Goal: Task Accomplishment & Management: Manage account settings

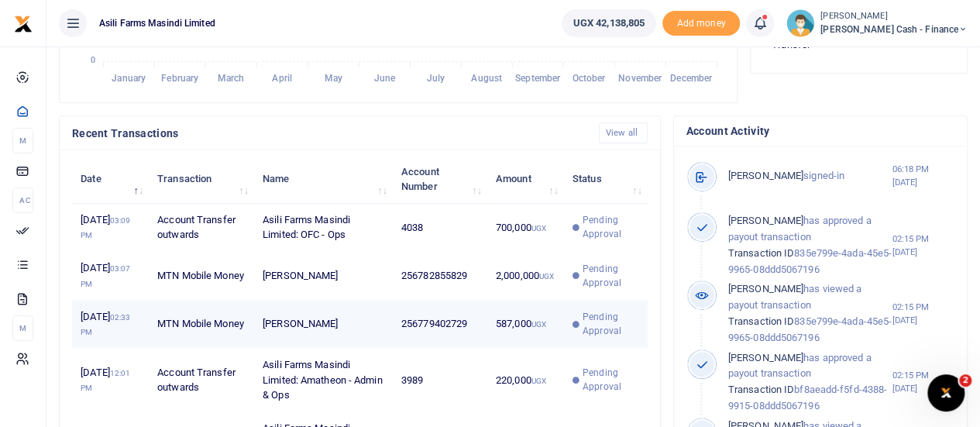
scroll to position [465, 0]
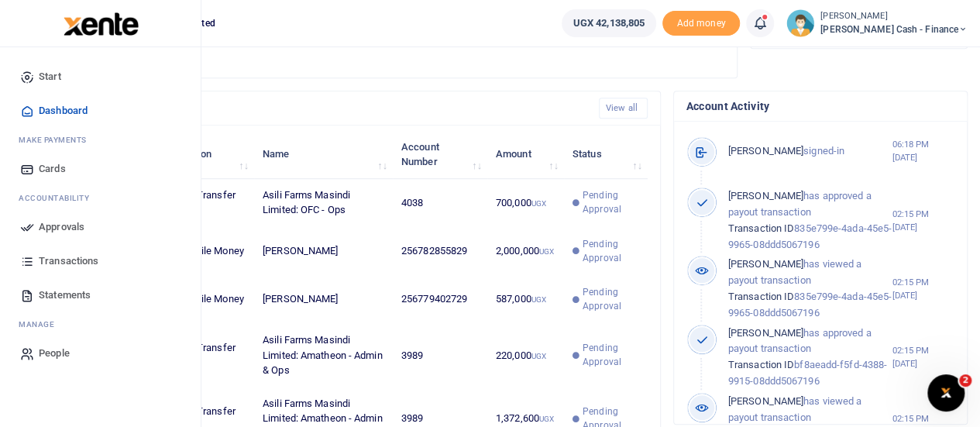
click at [49, 225] on span "Approvals" at bounding box center [62, 226] width 46 height 15
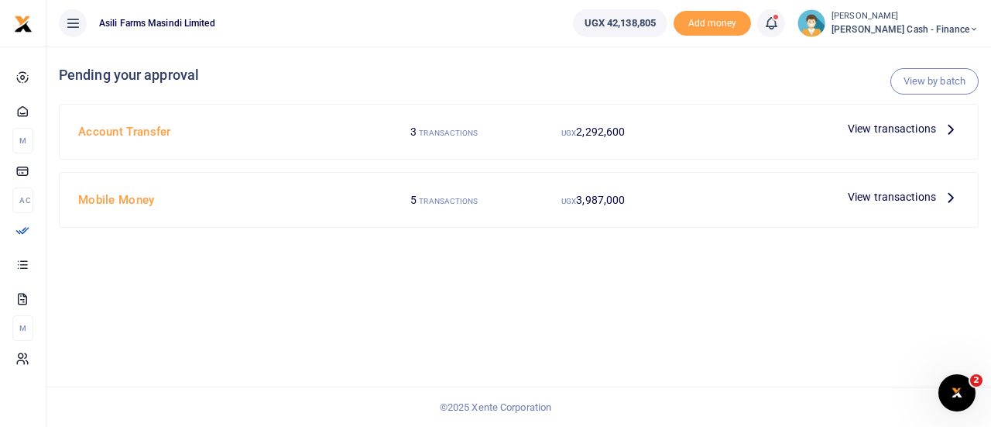
click at [925, 128] on span "View transactions" at bounding box center [892, 128] width 88 height 17
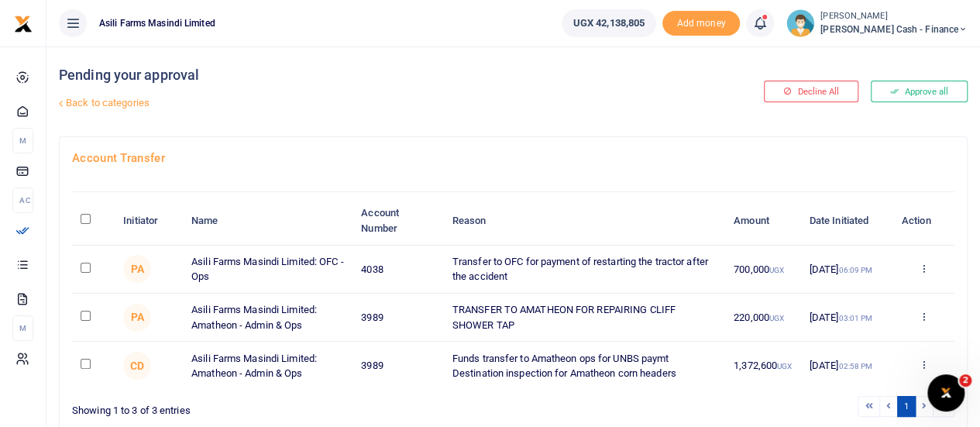
click at [85, 218] on input "\a \a : activate to sort column descending" at bounding box center [86, 219] width 10 height 10
checkbox input "true"
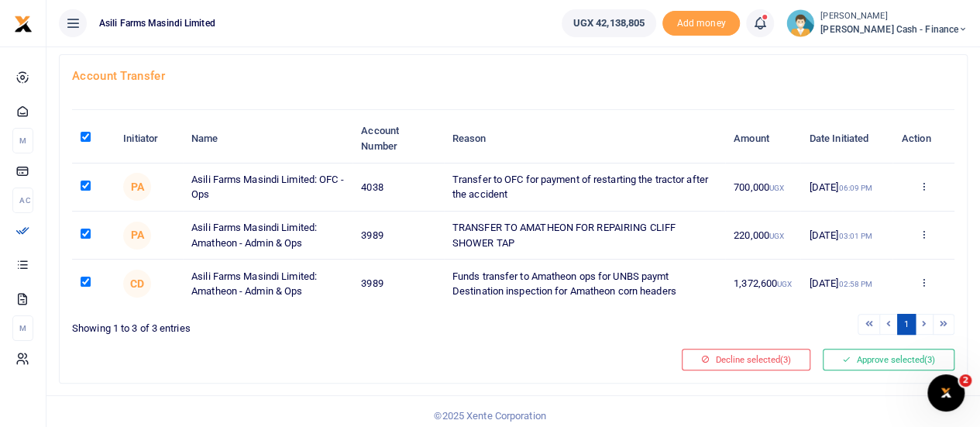
scroll to position [87, 0]
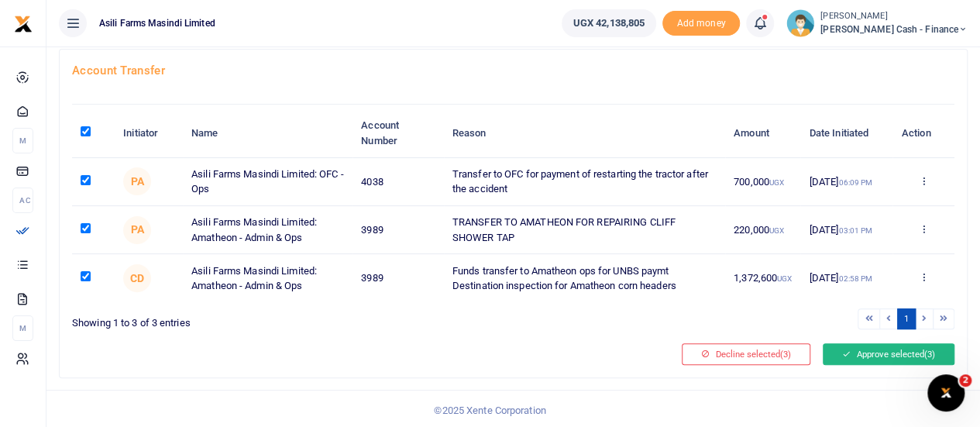
click at [890, 355] on button "Approve selected (3)" at bounding box center [888, 354] width 132 height 22
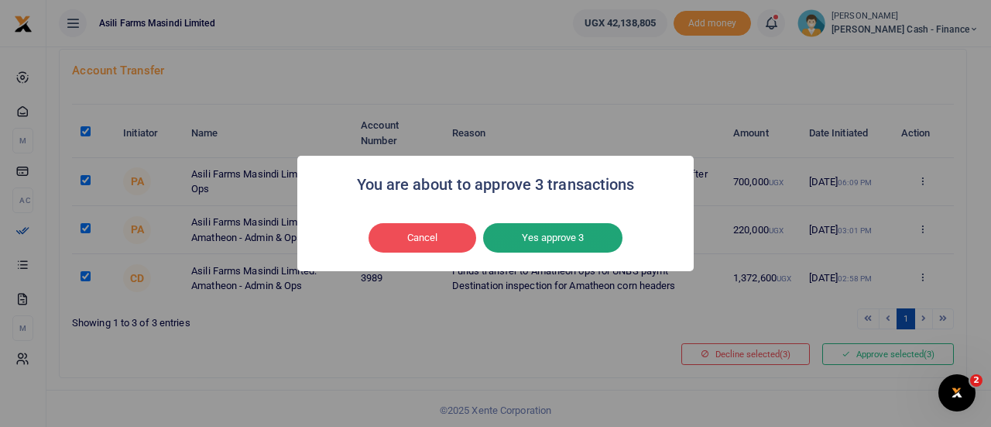
click at [554, 227] on button "Yes approve 3" at bounding box center [552, 237] width 139 height 29
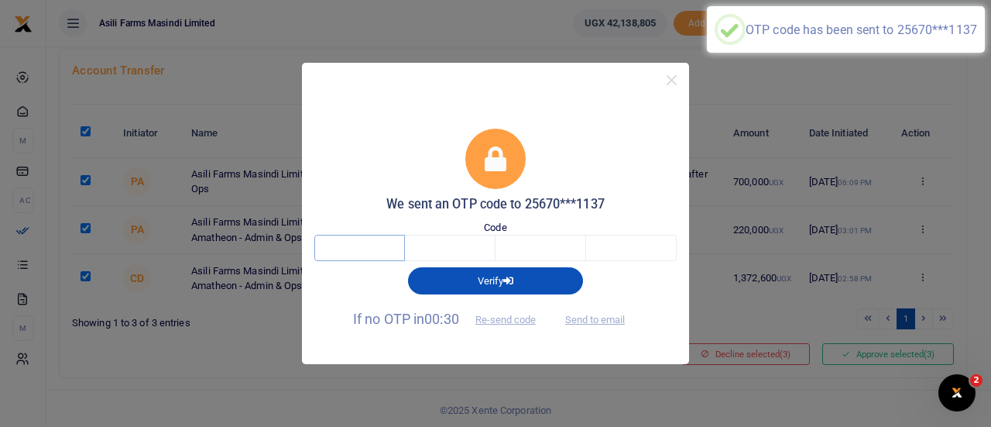
click at [376, 256] on input "text" at bounding box center [359, 248] width 91 height 26
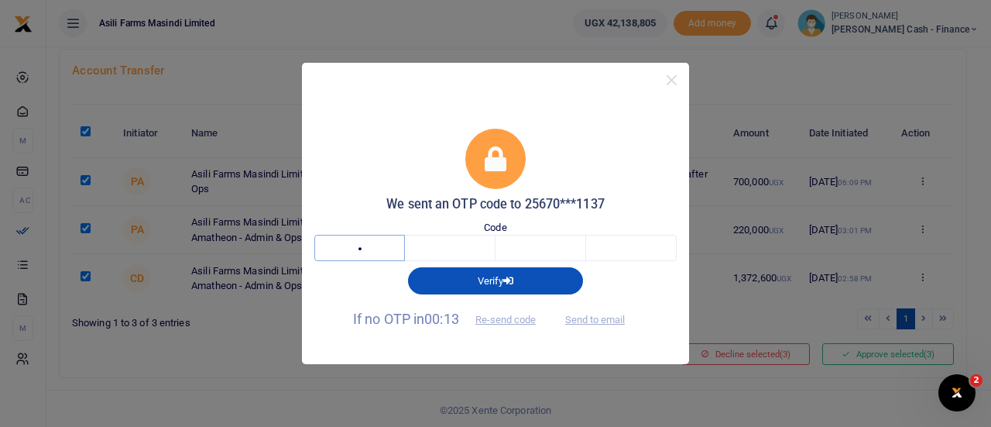
type input "3"
type input "7"
type input "1"
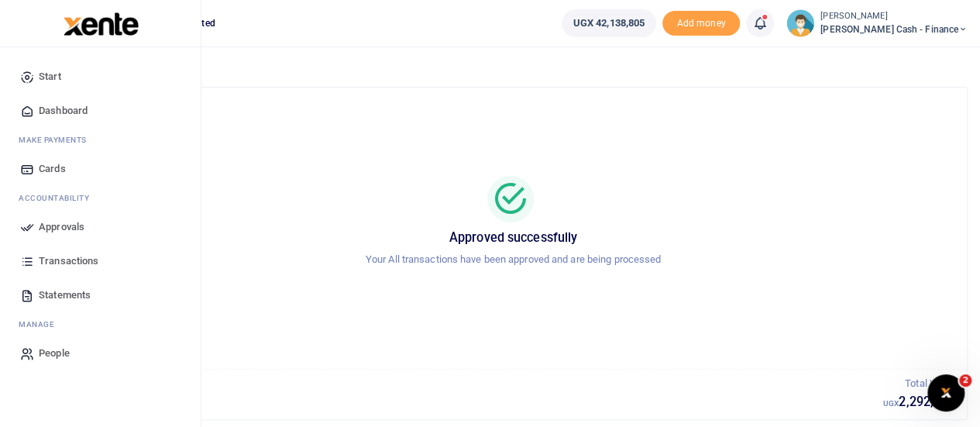
click at [56, 228] on span "Approvals" at bounding box center [62, 226] width 46 height 15
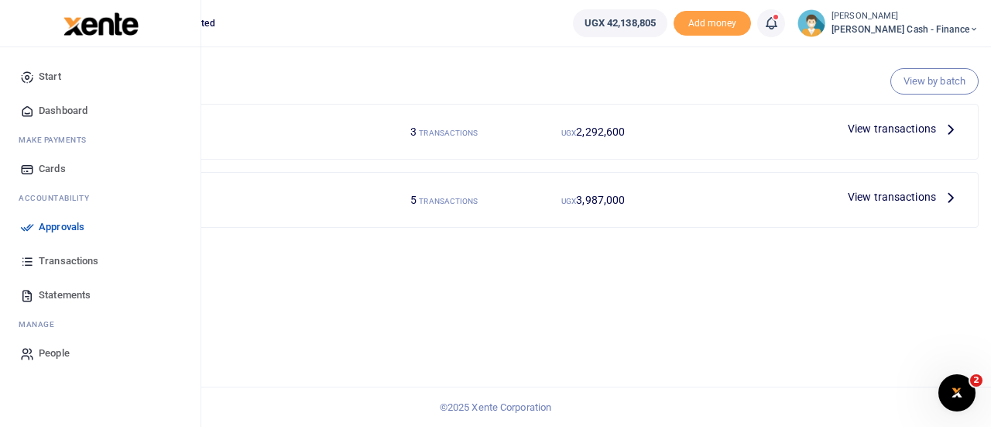
click at [53, 223] on span "Approvals" at bounding box center [62, 226] width 46 height 15
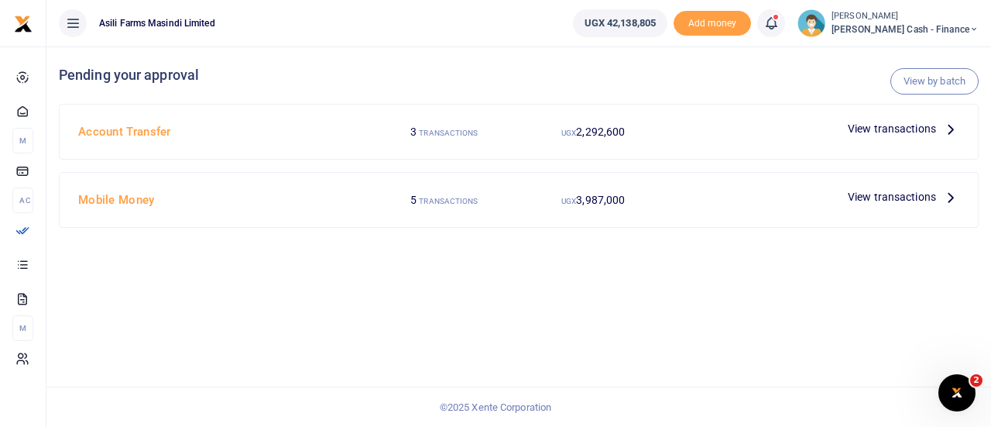
click at [942, 126] on icon at bounding box center [950, 128] width 17 height 17
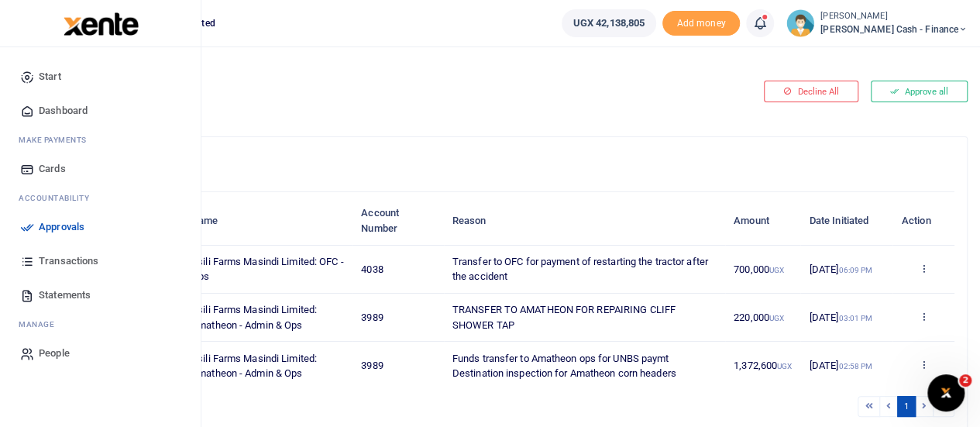
click at [63, 109] on span "Dashboard" at bounding box center [63, 110] width 49 height 15
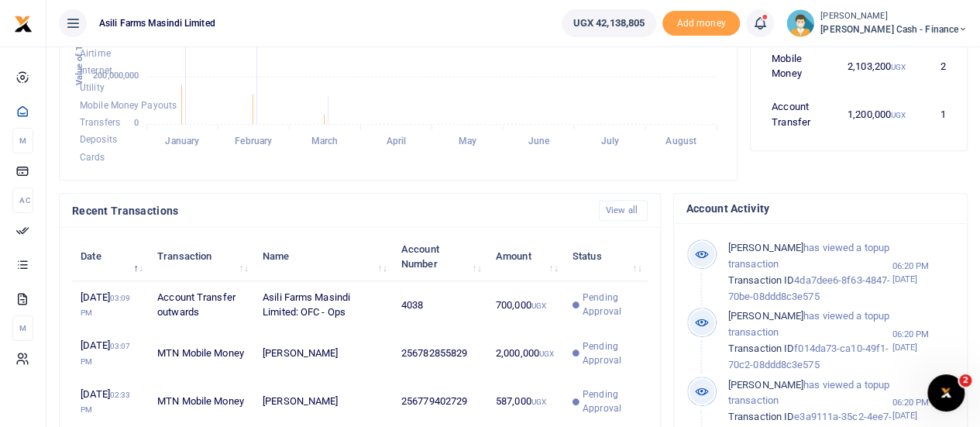
scroll to position [387, 0]
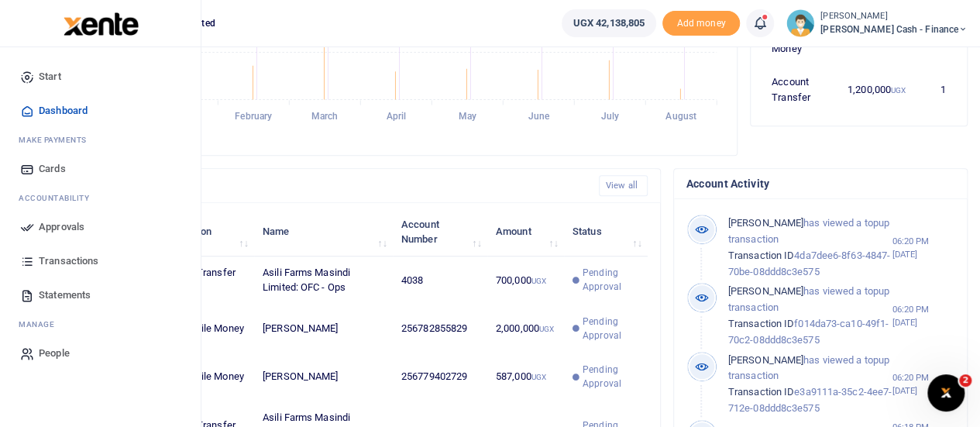
click at [47, 228] on span "Approvals" at bounding box center [62, 226] width 46 height 15
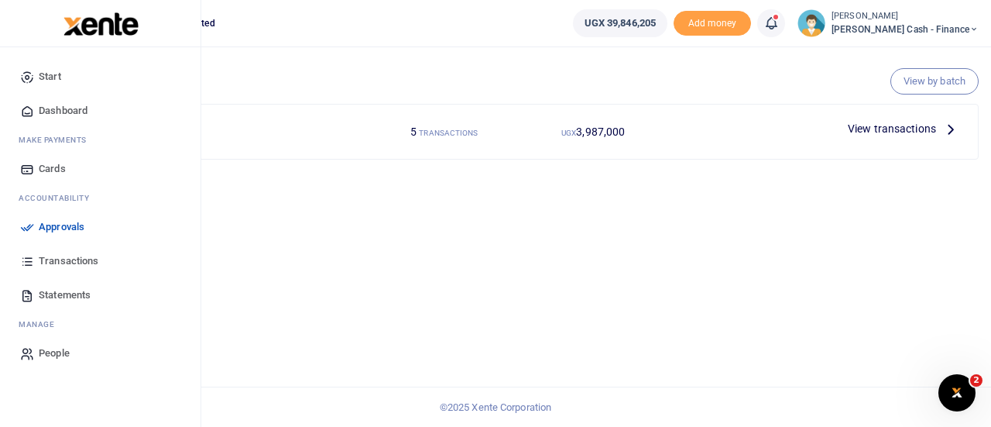
click at [60, 104] on span "Dashboard" at bounding box center [63, 110] width 49 height 15
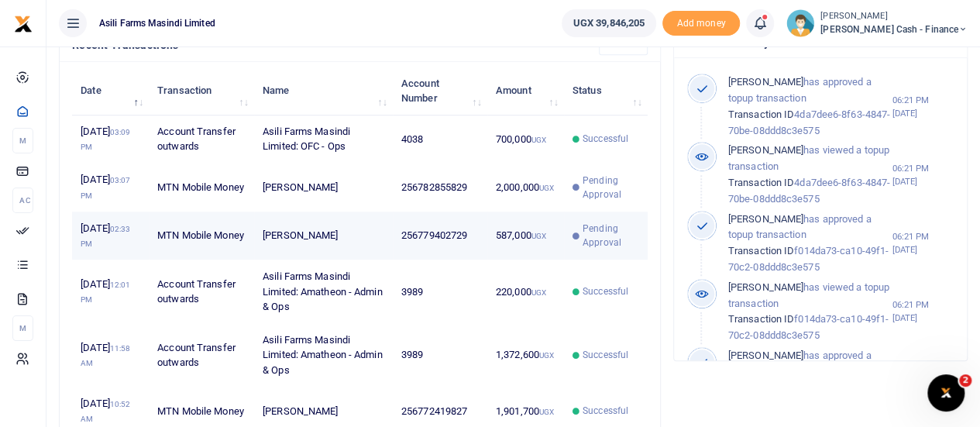
scroll to position [542, 0]
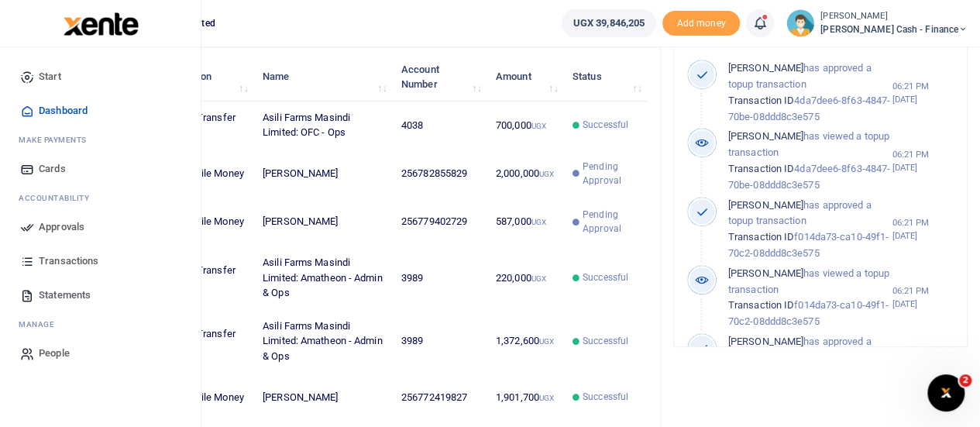
click at [45, 222] on span "Approvals" at bounding box center [62, 226] width 46 height 15
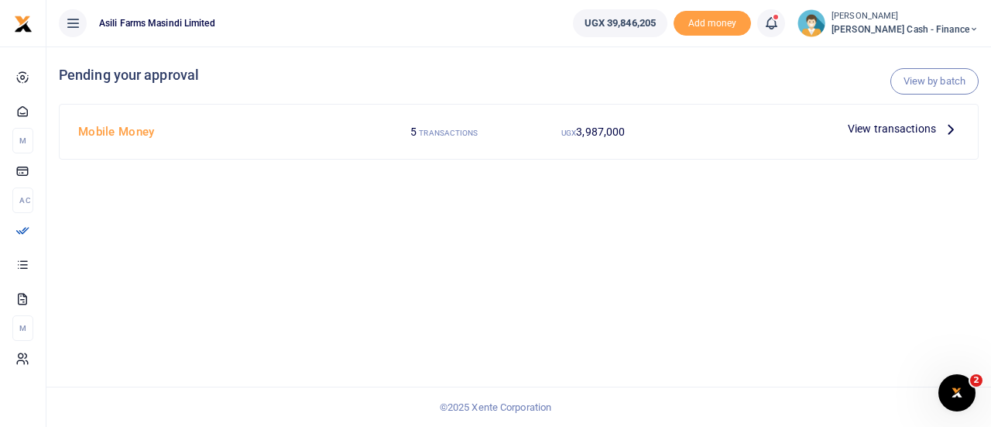
click at [929, 135] on span "View transactions" at bounding box center [892, 128] width 88 height 17
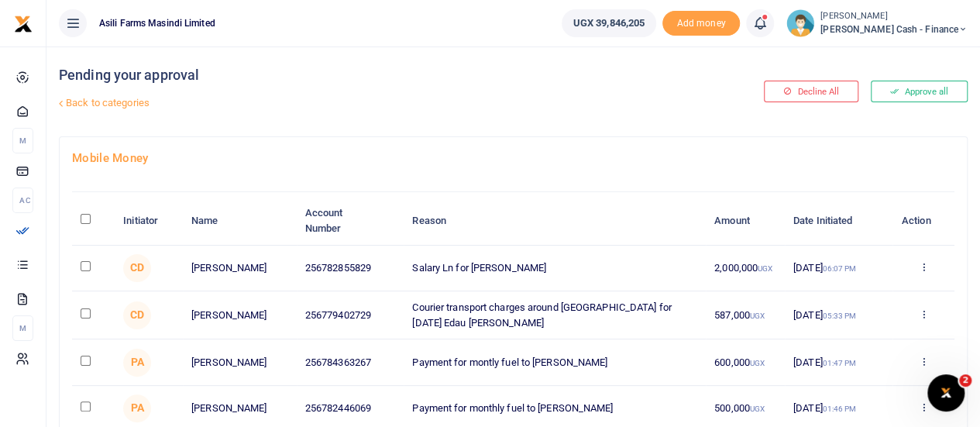
drag, startPoint x: 472, startPoint y: 264, endPoint x: 554, endPoint y: 269, distance: 81.4
click at [554, 269] on td "Salary Ln for [PERSON_NAME]" at bounding box center [554, 268] width 302 height 46
copy td "[PERSON_NAME]"
click at [925, 269] on icon at bounding box center [923, 266] width 10 height 11
click at [858, 352] on link "Details" at bounding box center [866, 363] width 122 height 22
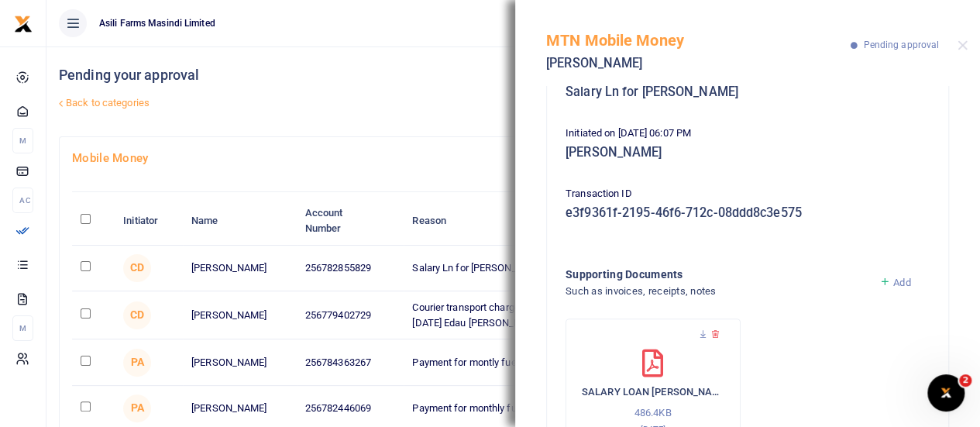
scroll to position [227, 0]
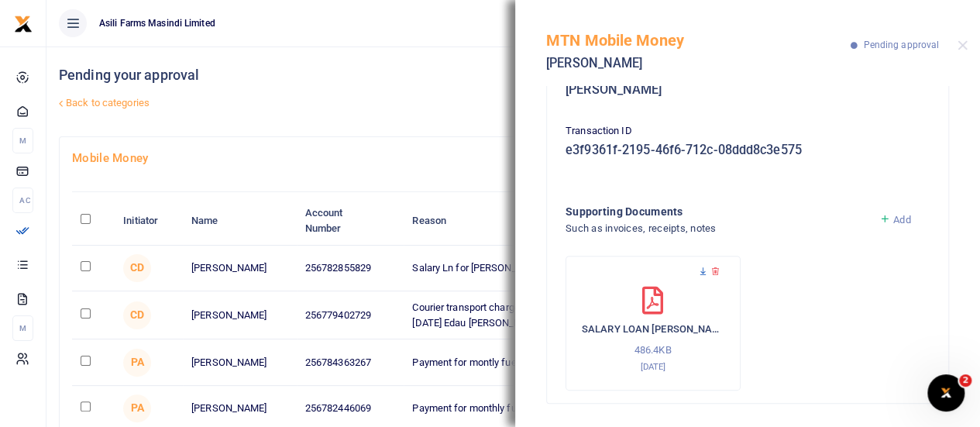
click at [700, 271] on icon at bounding box center [703, 271] width 10 height 10
